Goal: Share content

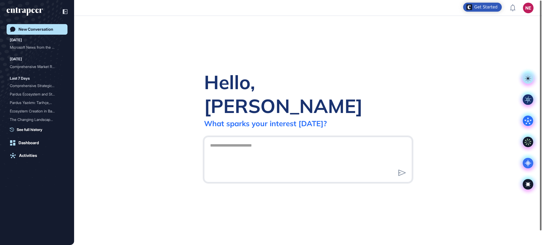
scroll to position [0, 0]
click at [270, 39] on div "Hello, [PERSON_NAME] What sparks your interest [DATE]?" at bounding box center [308, 130] width 468 height 229
click at [158, 38] on div "Hello, [PERSON_NAME] What sparks your interest [DATE]?" at bounding box center [308, 130] width 468 height 229
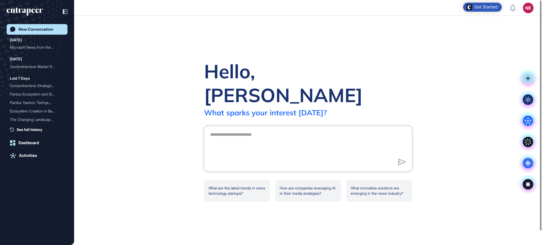
click at [483, 56] on div "Hello, [PERSON_NAME] What sparks your interest [DATE]? What are the latest tren…" at bounding box center [308, 130] width 468 height 229
drag, startPoint x: 499, startPoint y: 55, endPoint x: 507, endPoint y: 24, distance: 31.3
click at [499, 55] on div "Hello, [PERSON_NAME] What sparks your interest [DATE]? What are the latest tren…" at bounding box center [308, 130] width 468 height 229
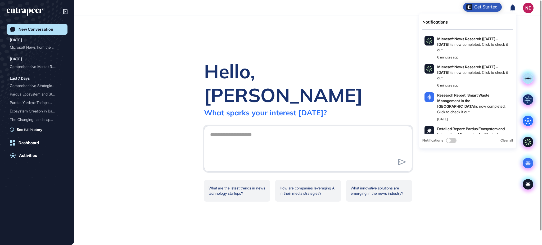
click at [514, 9] on icon at bounding box center [512, 7] width 5 height 7
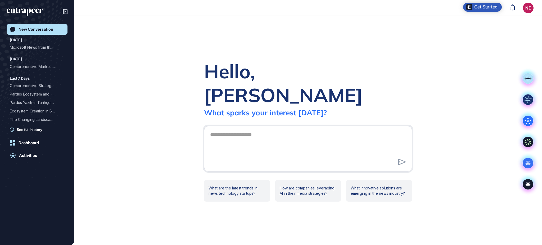
click at [30, 159] on link "Activities" at bounding box center [37, 155] width 61 height 11
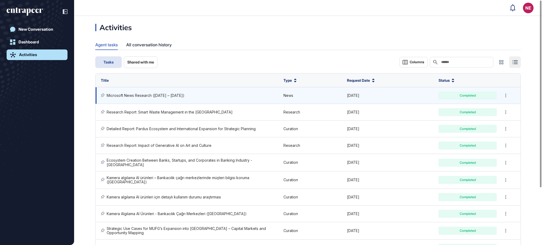
click at [170, 92] on td "Microsoft News Research ([DATE] – [DATE])" at bounding box center [188, 95] width 185 height 17
click at [168, 94] on link "Microsoft News Research ([DATE] – [DATE])" at bounding box center [146, 95] width 78 height 5
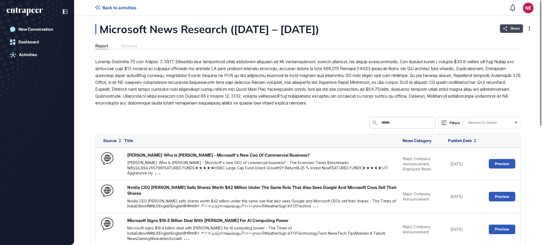
click at [512, 29] on span "Share" at bounding box center [515, 28] width 9 height 4
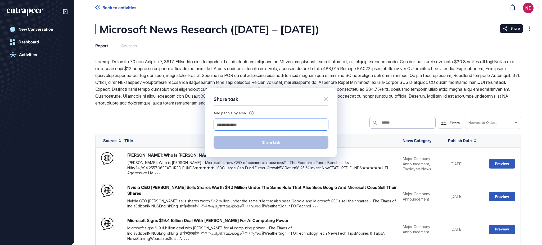
click at [239, 121] on div at bounding box center [271, 125] width 115 height 12
click at [234, 124] on input "email" at bounding box center [271, 124] width 110 height 7
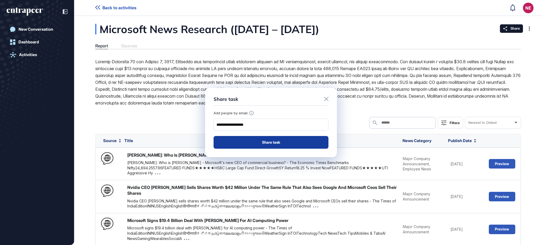
type input "**********"
click at [254, 144] on button "Share task" at bounding box center [271, 142] width 115 height 13
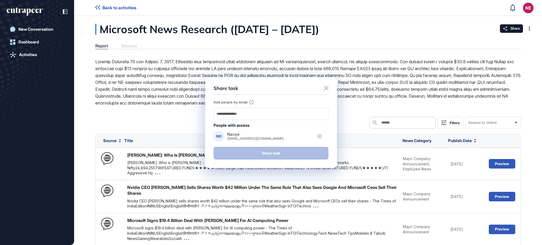
click at [528, 10] on div "Share task Add people by email. People with access NO Naciye [EMAIL_ADDRESS][DO…" at bounding box center [271, 122] width 542 height 245
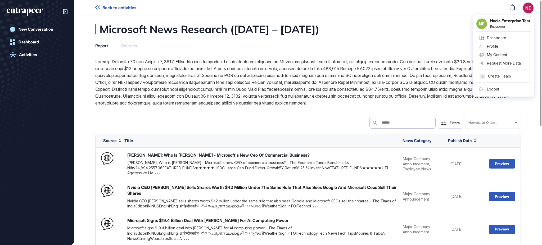
click at [487, 91] on link "Logout" at bounding box center [504, 89] width 55 height 8
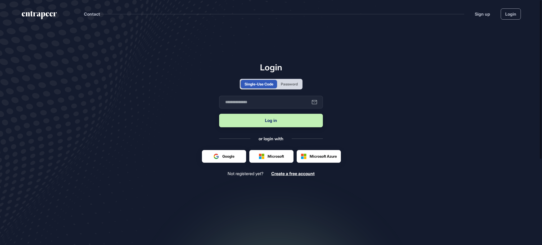
click at [293, 82] on div "Password" at bounding box center [289, 84] width 17 height 6
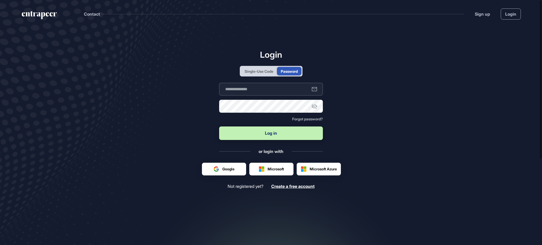
click at [287, 92] on input "text" at bounding box center [271, 89] width 104 height 13
type input "**********"
click at [219, 127] on button "Log in" at bounding box center [271, 134] width 104 height 14
